Goal: Information Seeking & Learning: Learn about a topic

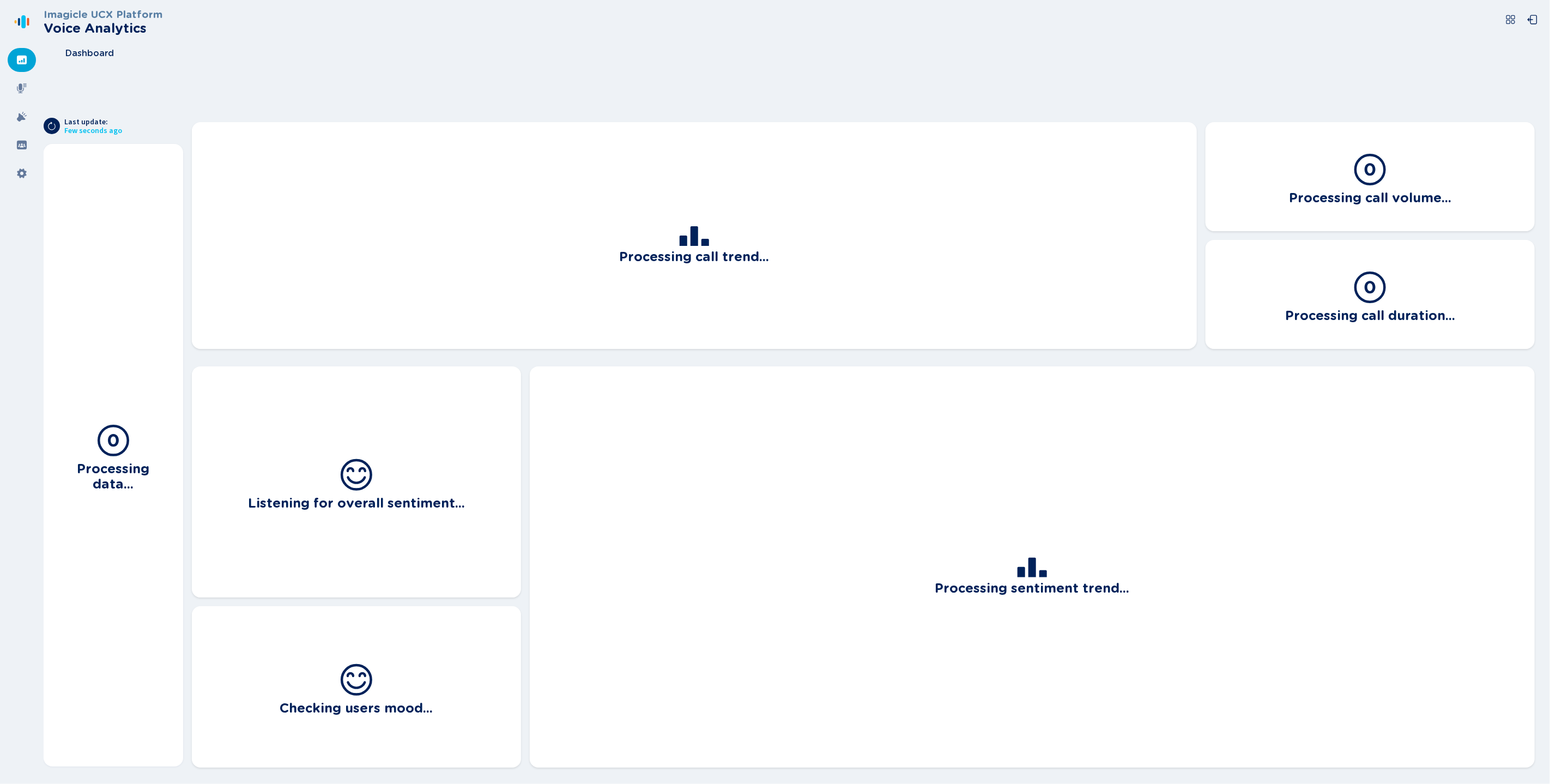
click at [24, 75] on nav at bounding box center [21, 392] width 44 height 784
click at [24, 83] on icon at bounding box center [21, 88] width 10 height 10
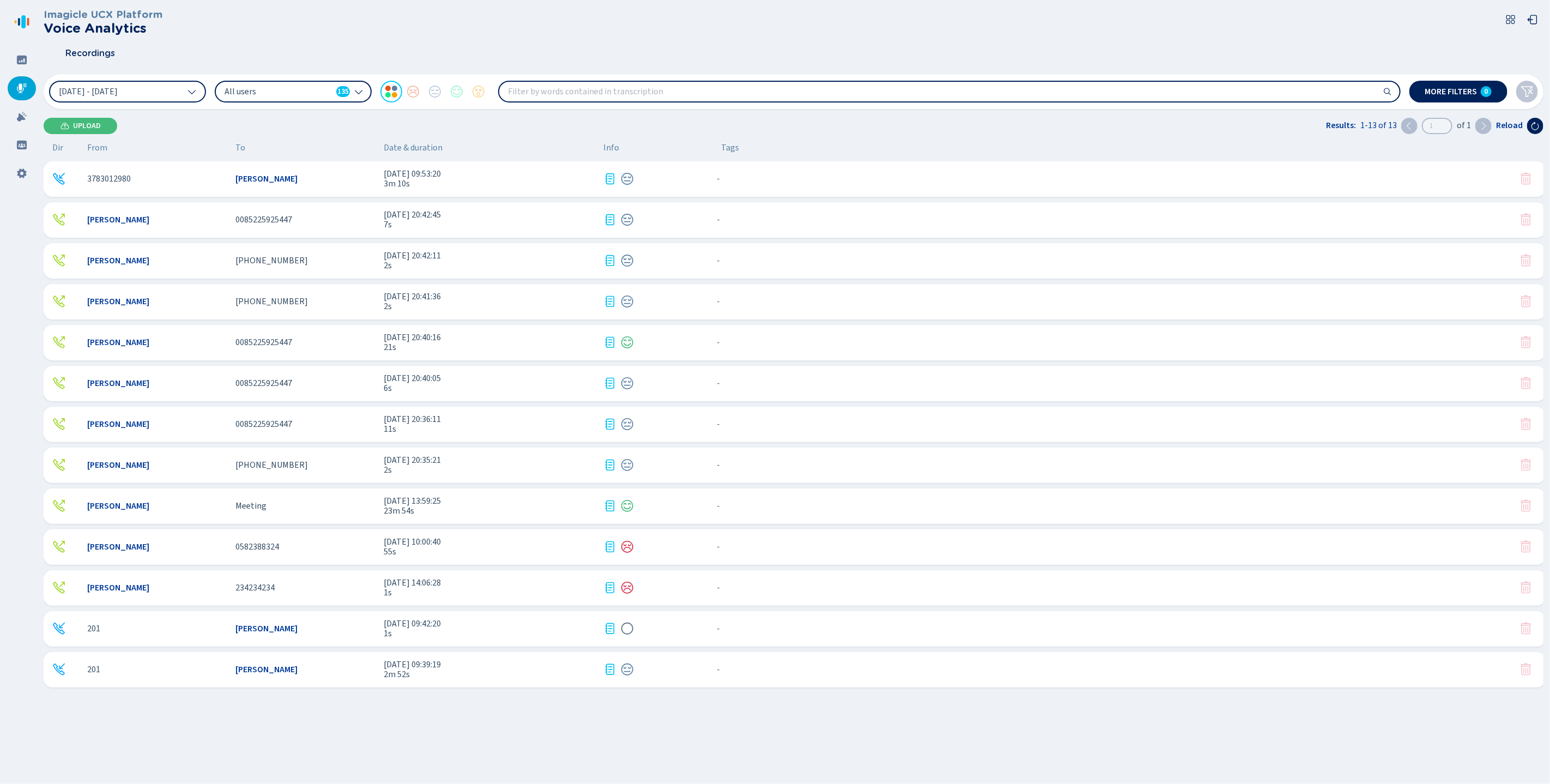
click at [404, 312] on div "[PERSON_NAME] [PHONE_NUMBER] [DATE] 20:41:36 2s - {{hiddenTagsCount}} more" at bounding box center [794, 301] width 1502 height 35
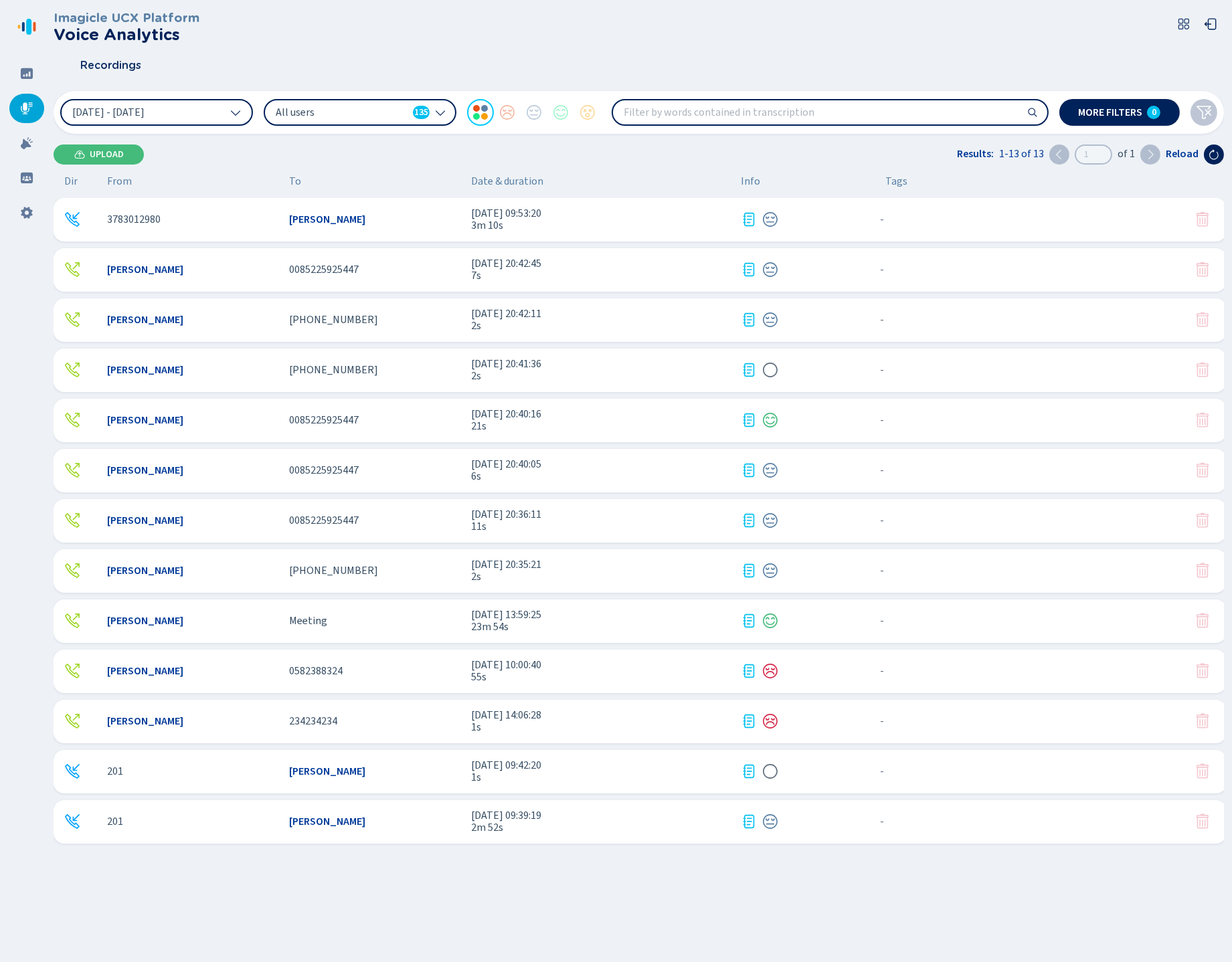
click at [374, 563] on div "[PERSON_NAME] [PHONE_NUMBER] [DATE] 20:35:21 2s - {{hiddenTagsCount}} more" at bounding box center [639, 570] width 1172 height 43
click at [432, 781] on div "201 [PERSON_NAME] [DATE] 09:42:20 1s - {{hiddenTagsCount}} more" at bounding box center [639, 771] width 1172 height 43
